Goal: Information Seeking & Learning: Learn about a topic

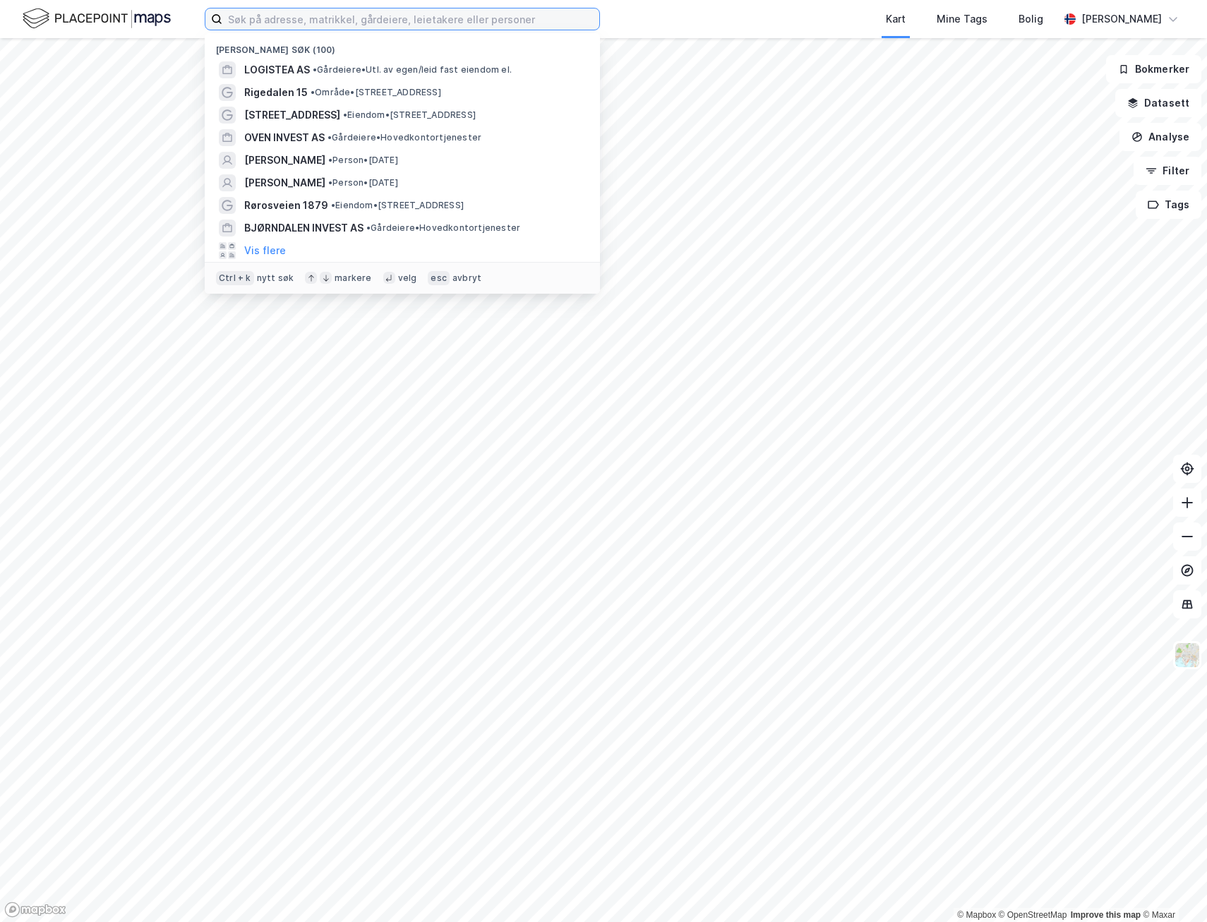
click at [359, 19] on input at bounding box center [410, 18] width 377 height 21
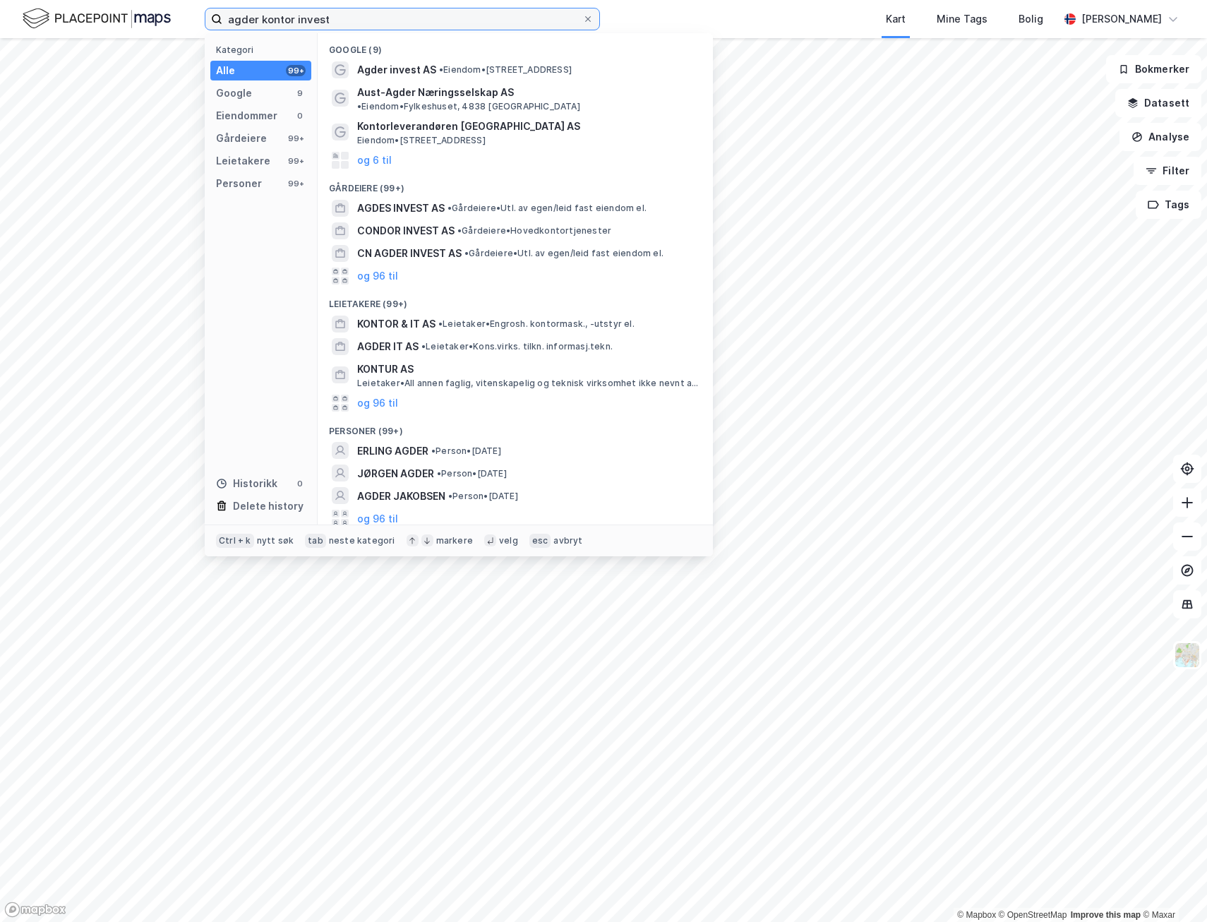
click at [304, 20] on input "agder kontor invest" at bounding box center [402, 18] width 360 height 21
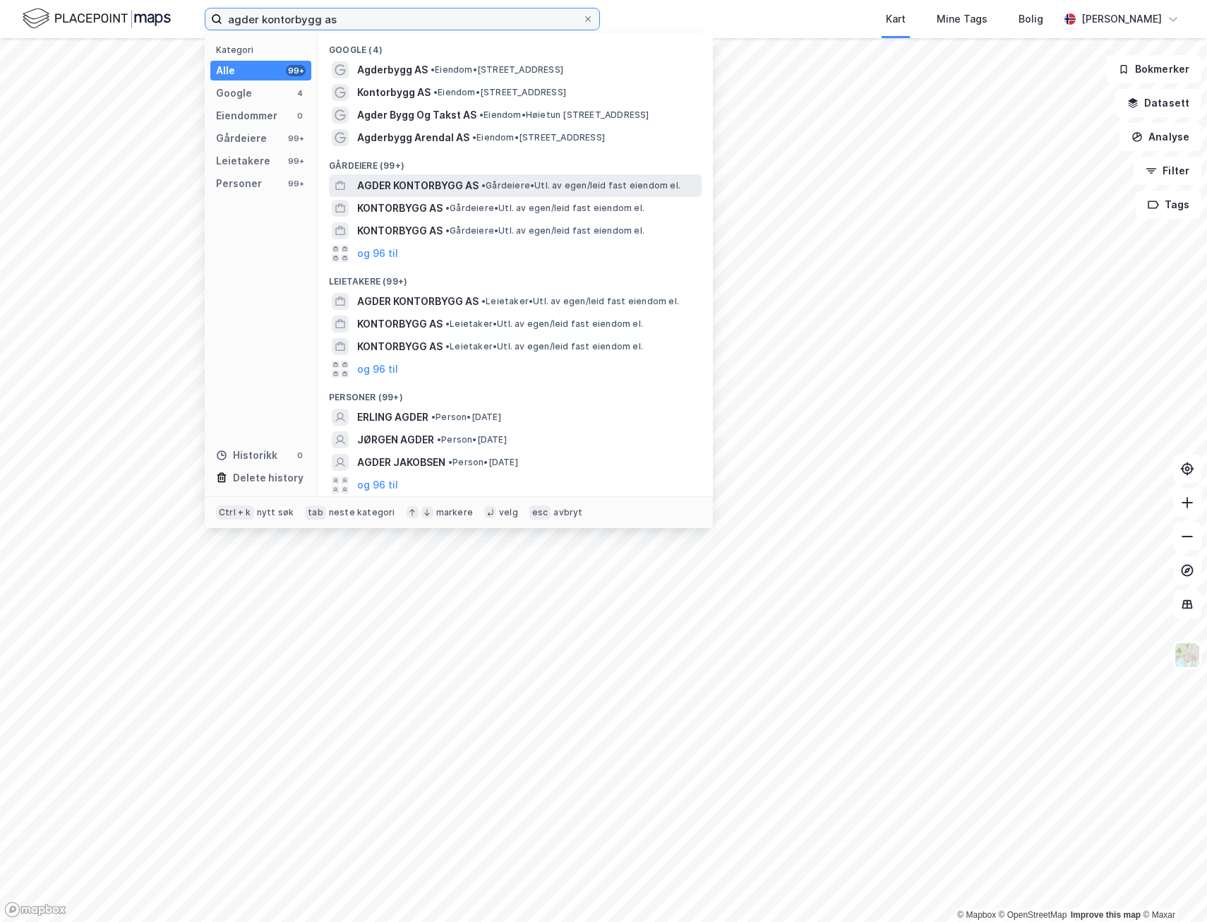
type input "agder kontorbygg as"
click at [411, 186] on span "AGDER KONTORBYGG AS" at bounding box center [417, 185] width 121 height 17
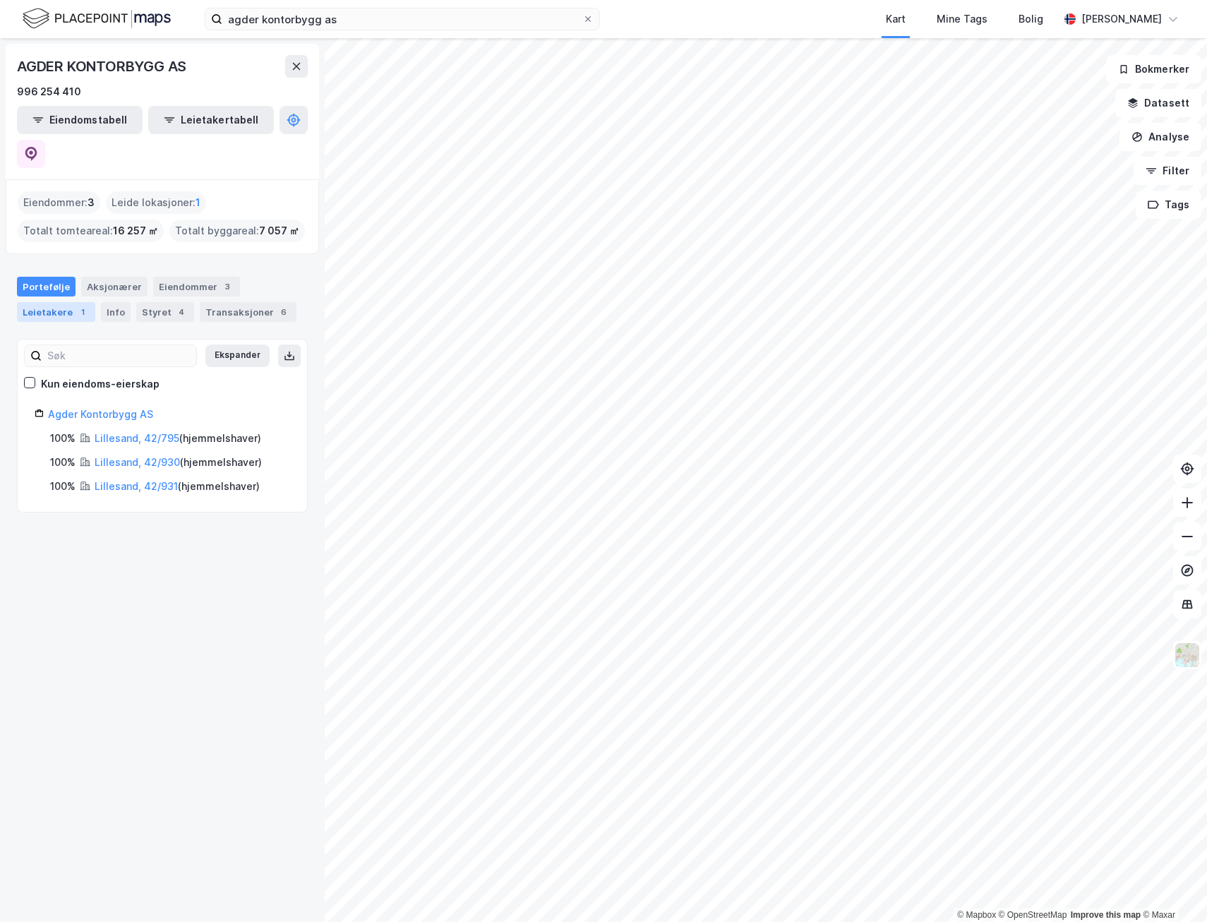
click at [76, 305] on div "1" at bounding box center [83, 312] width 14 height 14
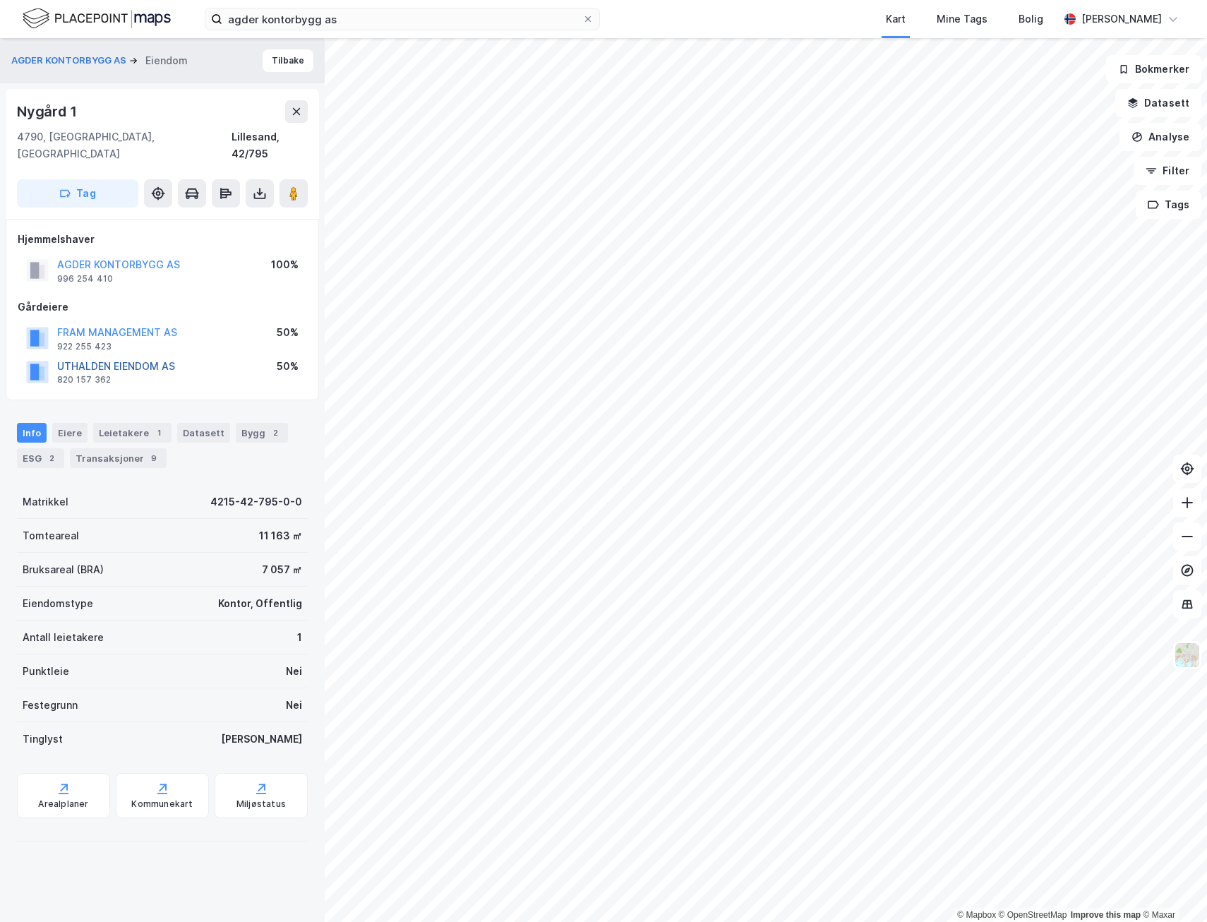
click at [0, 0] on button "UTHALDEN EIENDOM AS" at bounding box center [0, 0] width 0 height 0
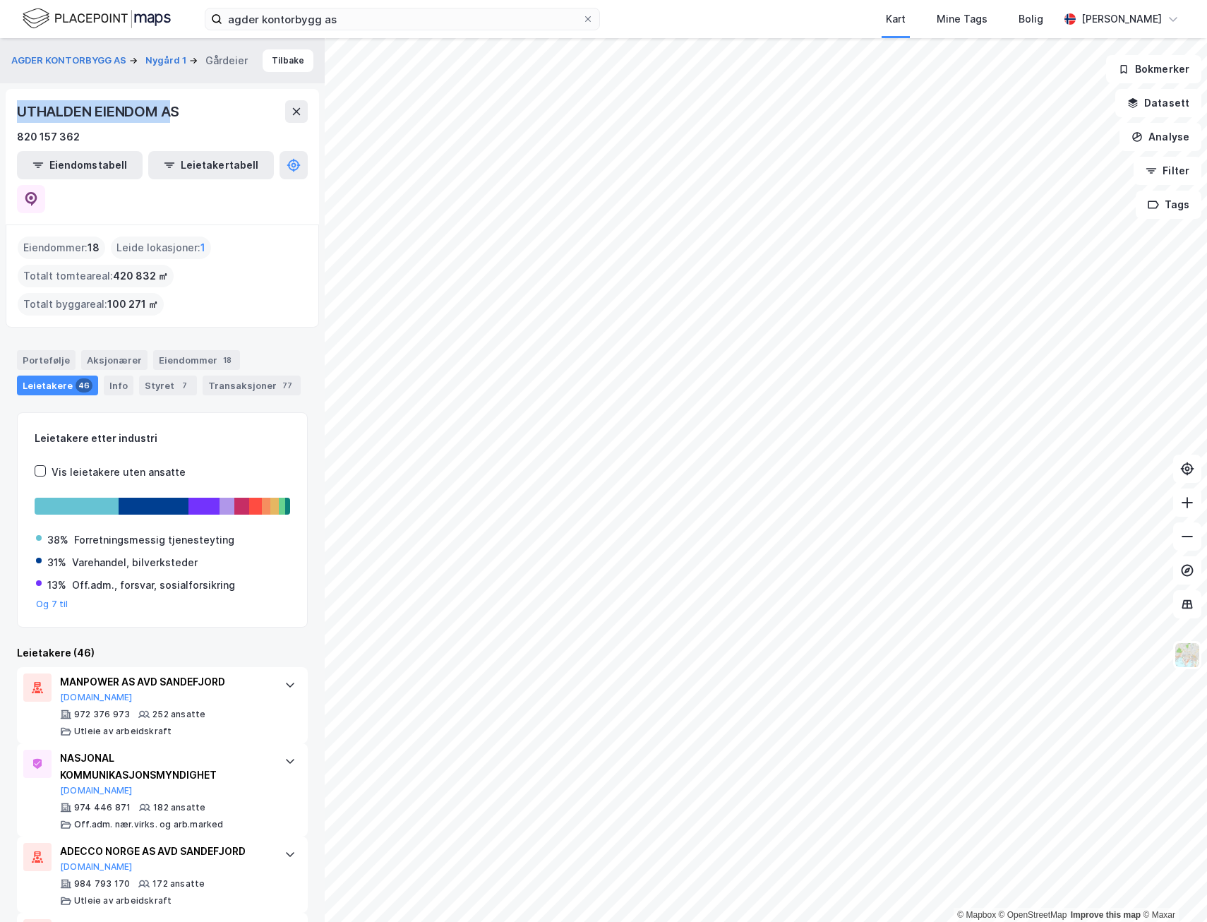
drag, startPoint x: 18, startPoint y: 104, endPoint x: 178, endPoint y: 112, distance: 159.7
click at [178, 112] on div "UTHALDEN EIENDOM AS" at bounding box center [99, 111] width 165 height 23
drag, startPoint x: 178, startPoint y: 112, endPoint x: 300, endPoint y: 169, distance: 134.8
click at [38, 192] on icon at bounding box center [31, 199] width 14 height 14
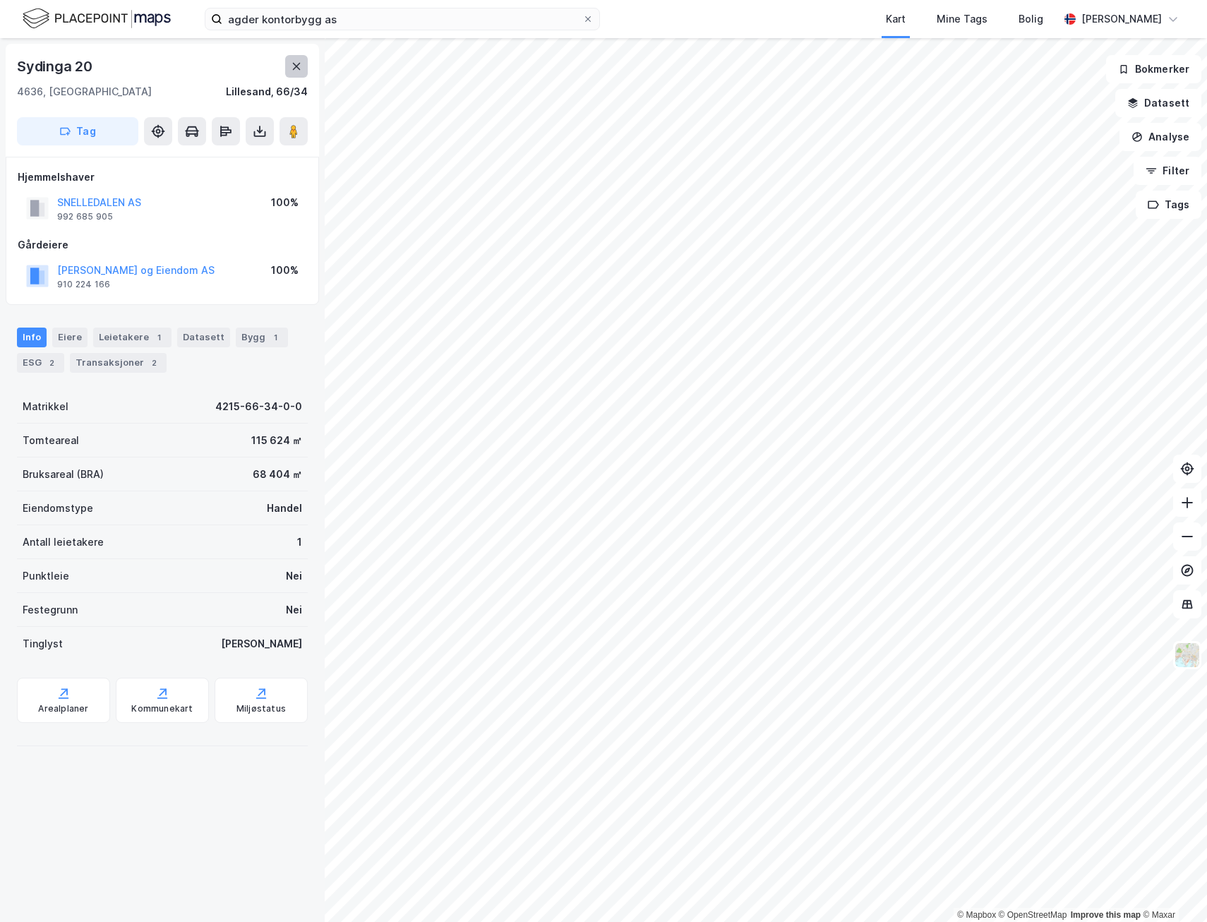
click at [295, 74] on button at bounding box center [296, 66] width 23 height 23
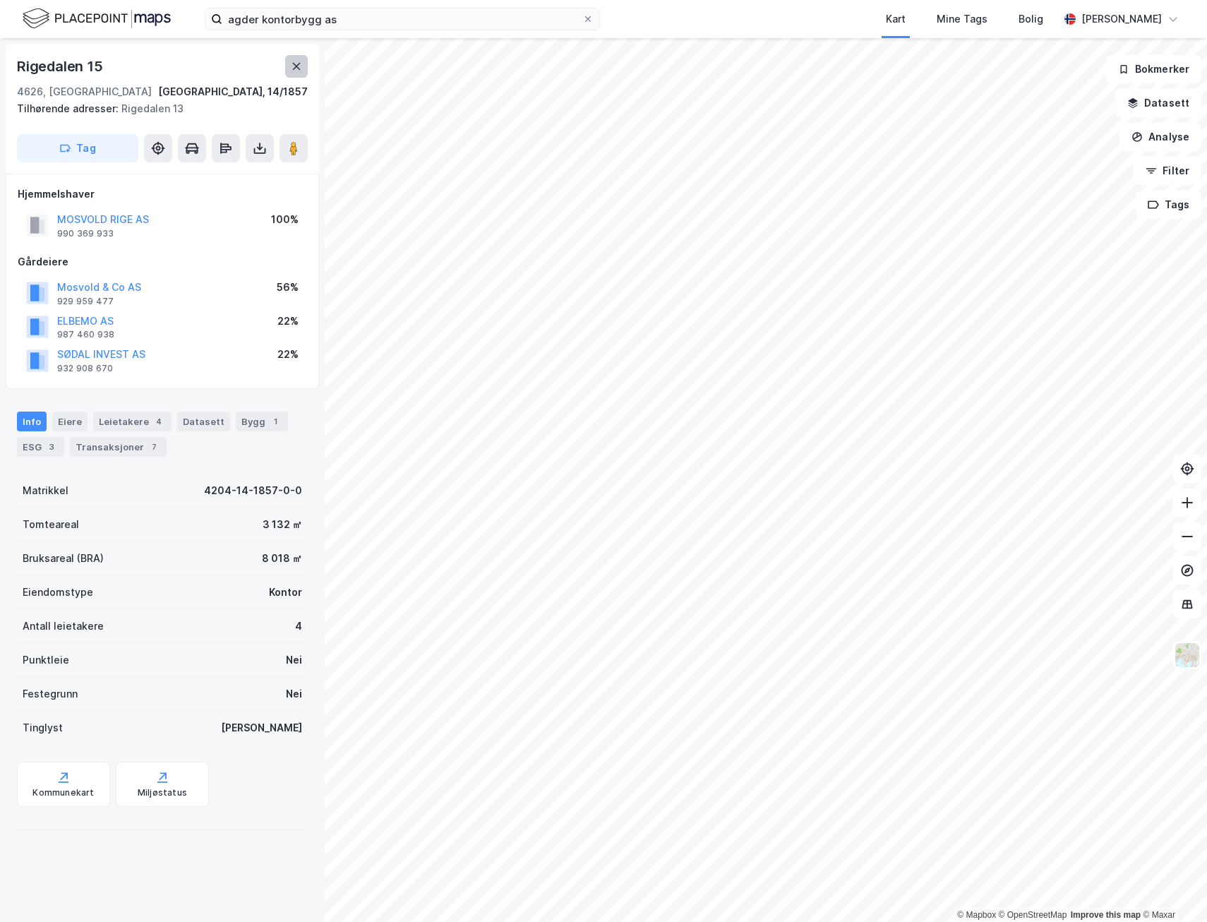
click at [300, 68] on icon at bounding box center [296, 66] width 11 height 11
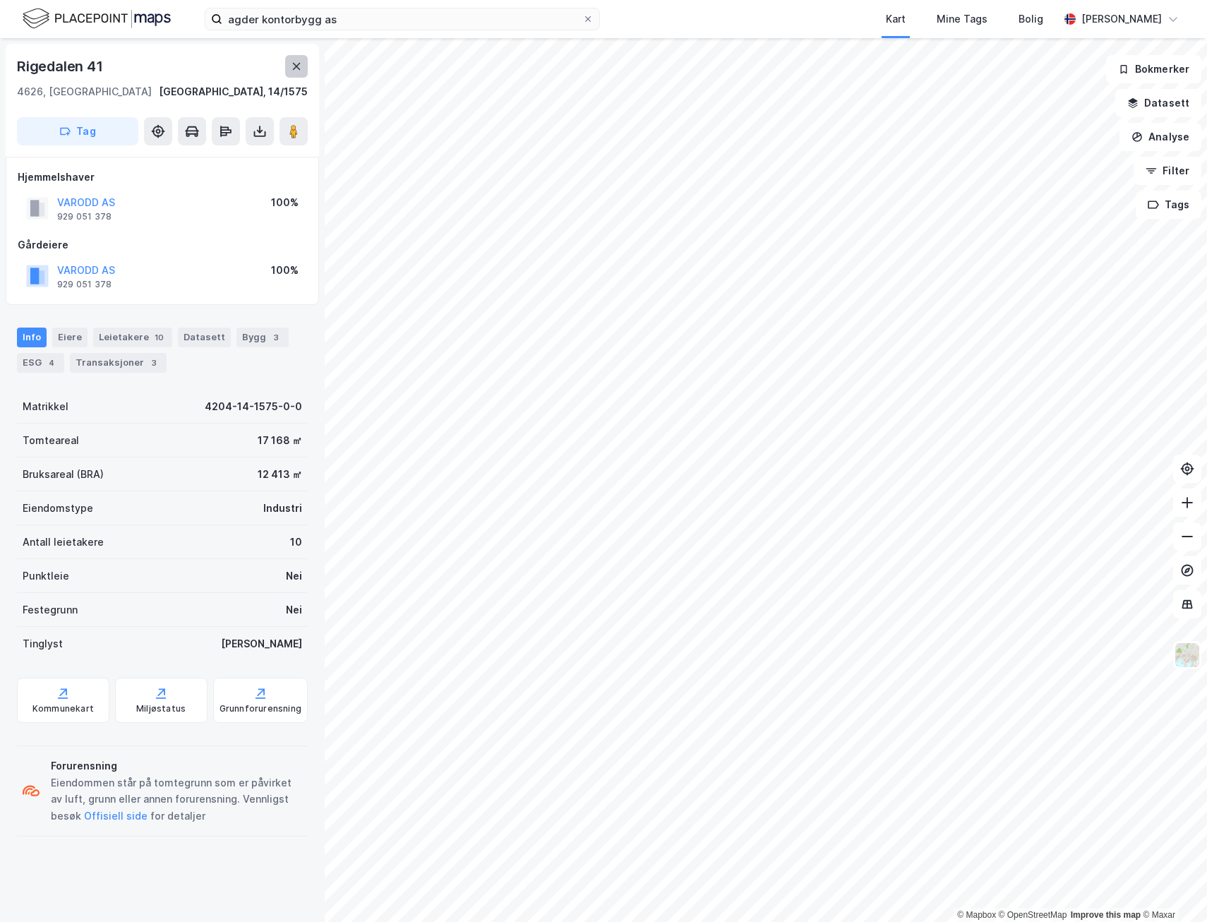
click at [296, 64] on icon at bounding box center [296, 66] width 11 height 11
